Goal: Browse casually

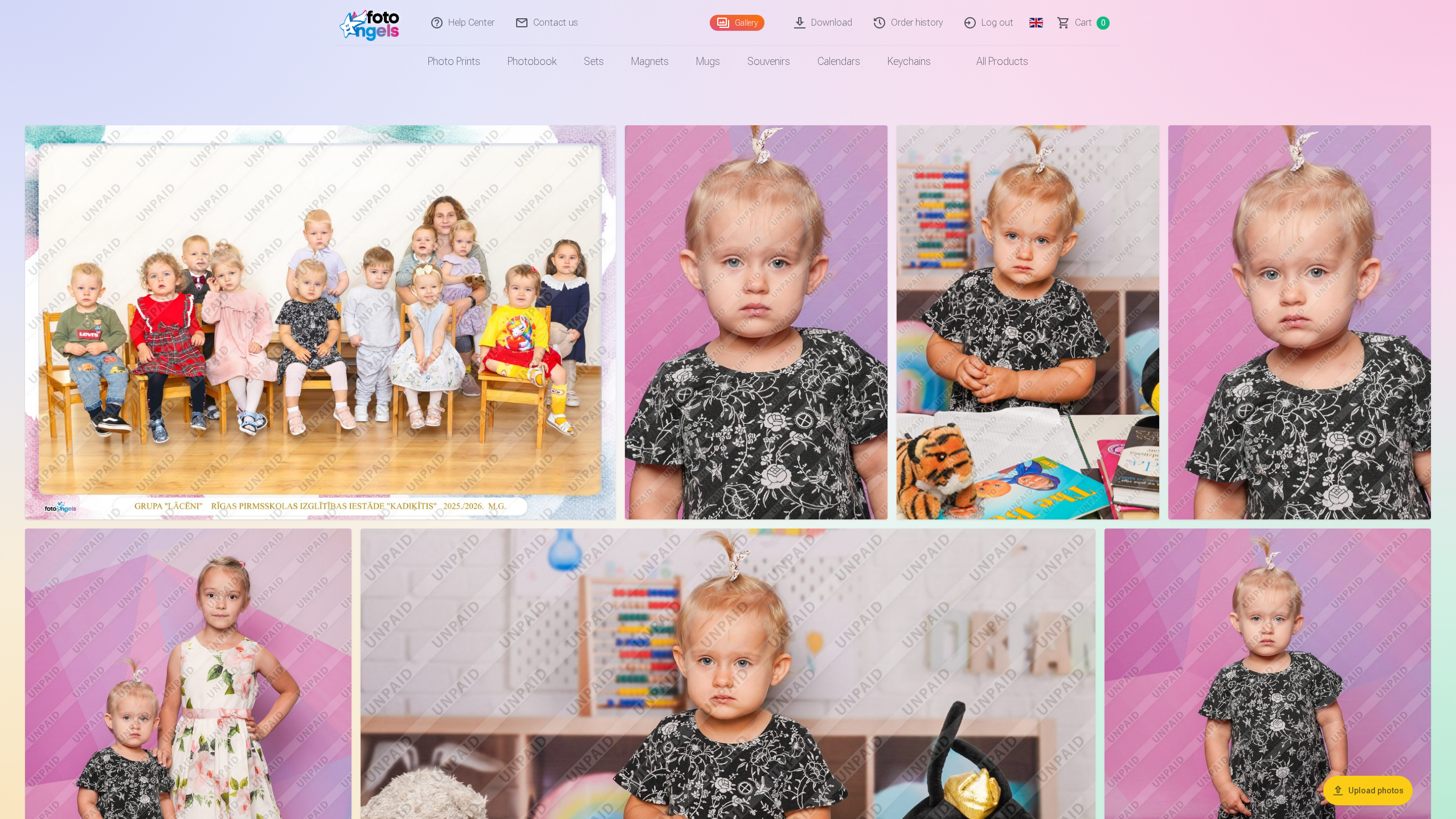
click at [1041, 22] on link "Global" at bounding box center [1036, 23] width 23 height 46
click at [975, 56] on link "Latvian (lv)" at bounding box center [976, 52] width 133 height 23
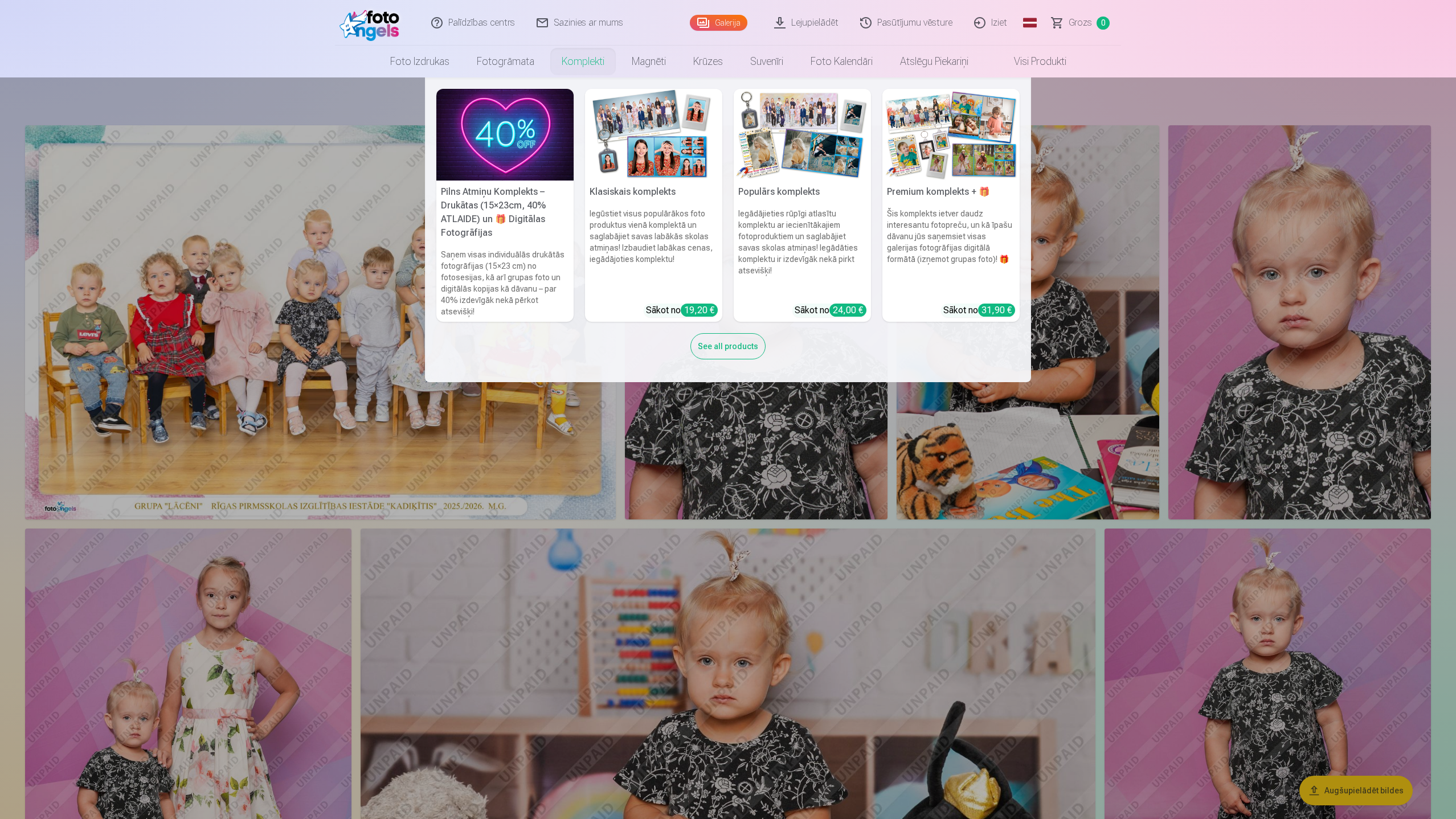
click at [583, 60] on link "Komplekti" at bounding box center [583, 62] width 70 height 32
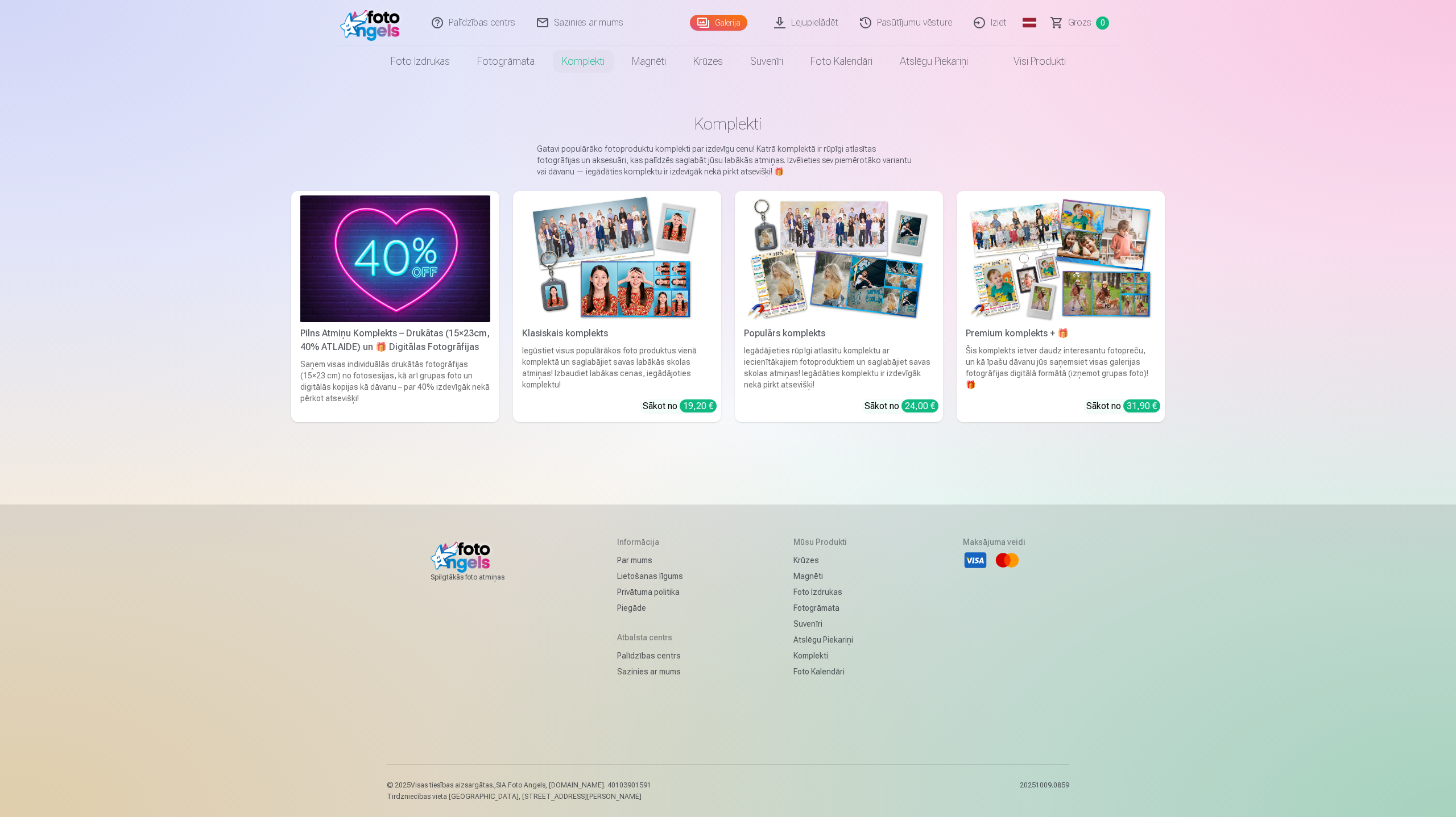
click at [664, 237] on img at bounding box center [617, 259] width 190 height 127
